Goal: Task Accomplishment & Management: Use online tool/utility

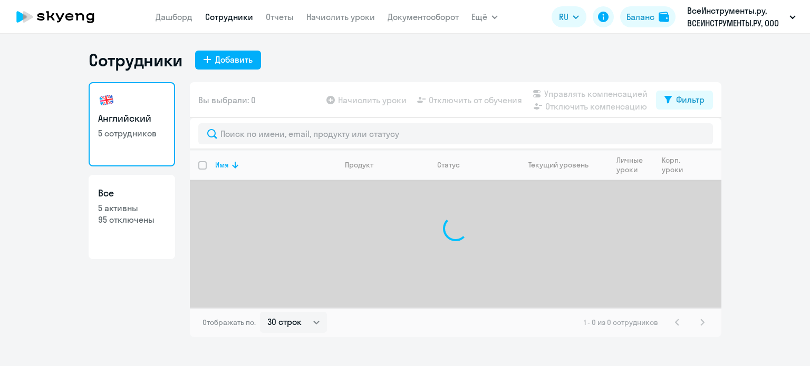
select select "30"
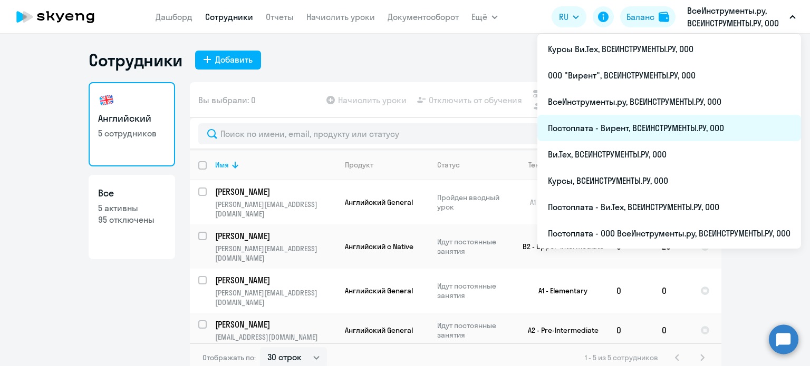
click at [606, 131] on li "Постоплата - Вирент, ВСЕИНСТРУМЕНТЫ.РУ, ООО" at bounding box center [669, 128] width 264 height 26
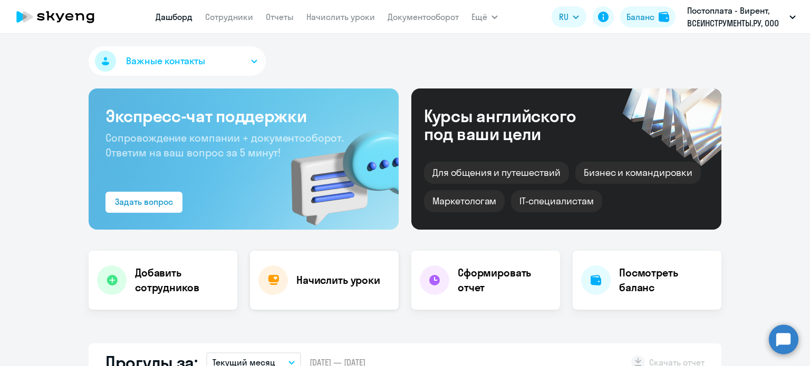
click at [308, 280] on h4 "Начислить уроки" at bounding box center [338, 280] width 84 height 15
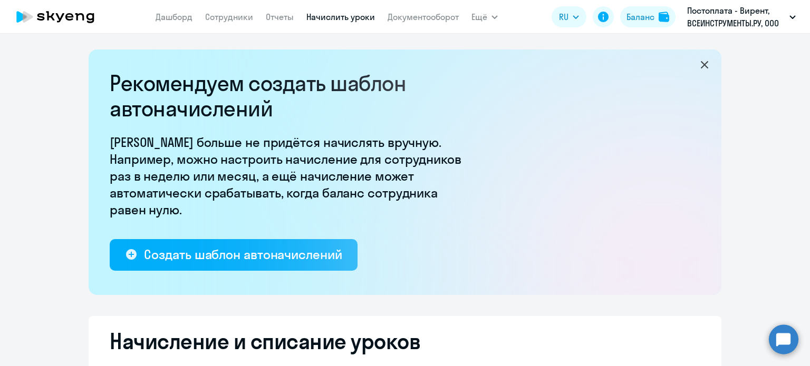
select select "10"
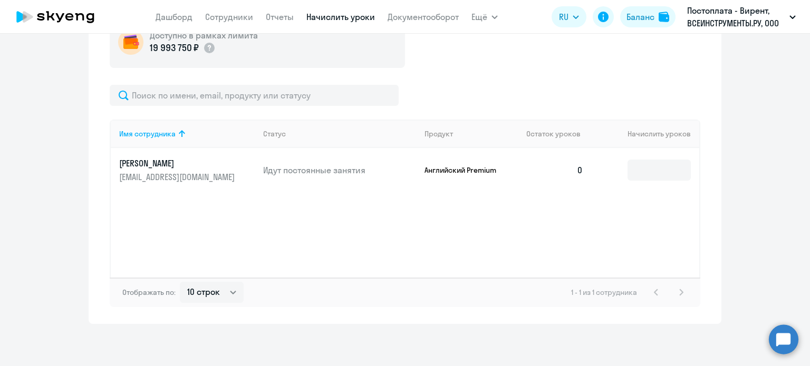
scroll to position [303, 0]
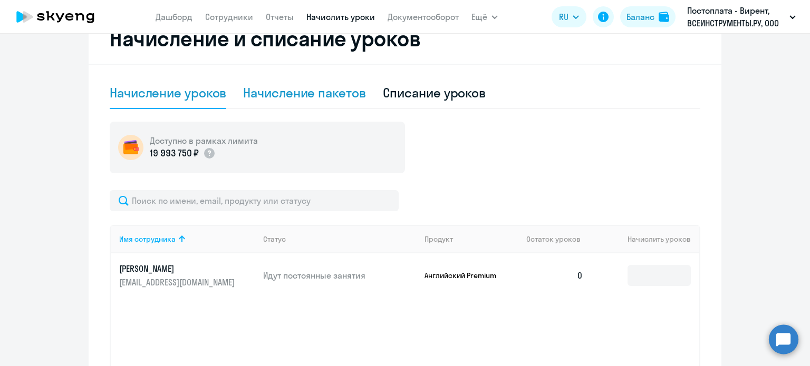
click at [314, 99] on div "Начисление пакетов" at bounding box center [304, 92] width 122 height 17
select select "10"
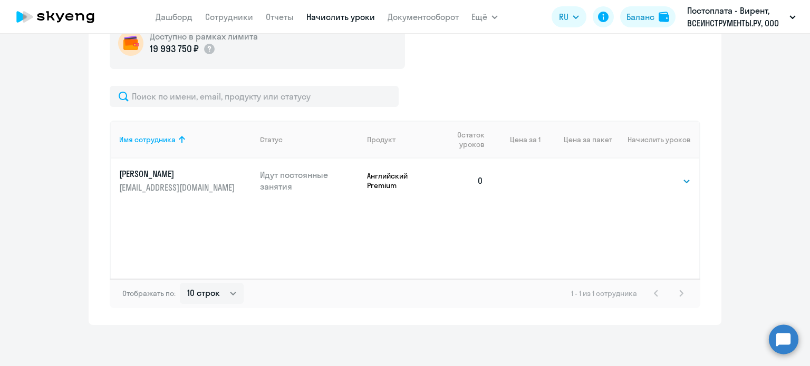
scroll to position [408, 0]
click at [642, 179] on td "Выбрать 4 8 16 32 64 Выбрать" at bounding box center [655, 180] width 87 height 44
click at [647, 178] on select "Выбрать 4 8 16 32 64" at bounding box center [668, 180] width 43 height 13
select select "16"
click at [647, 174] on select "Выбрать 4 8 16 32 64" at bounding box center [668, 180] width 43 height 13
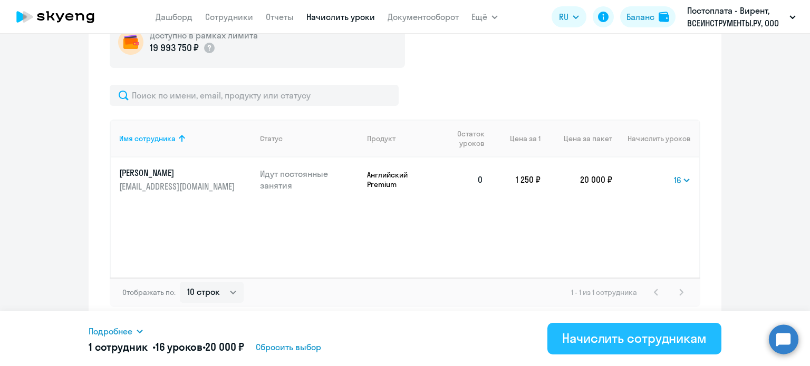
click at [641, 337] on div "Начислить сотрудникам" at bounding box center [634, 338] width 144 height 17
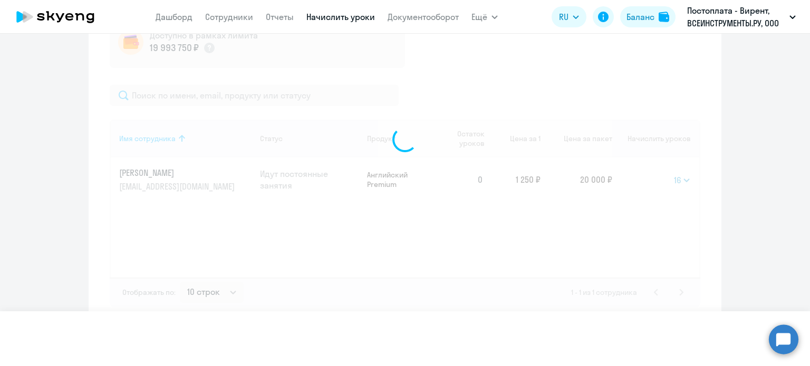
select select
